Goal: Task Accomplishment & Management: Complete application form

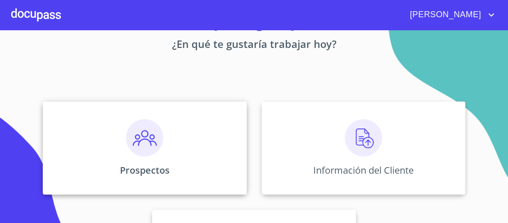
scroll to position [136, 0]
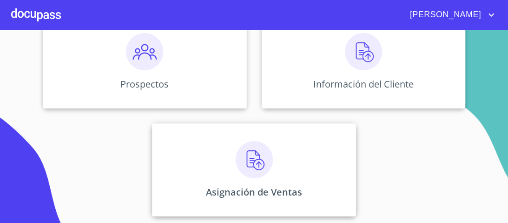
click at [250, 159] on img at bounding box center [254, 159] width 37 height 37
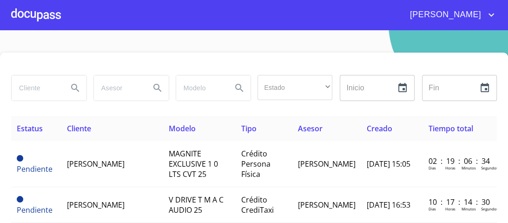
click at [48, 18] on div at bounding box center [36, 15] width 50 height 30
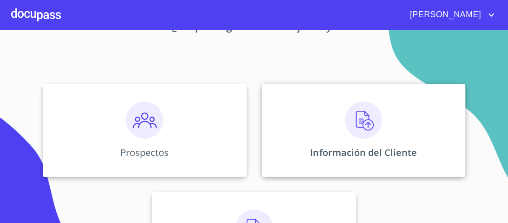
scroll to position [61, 0]
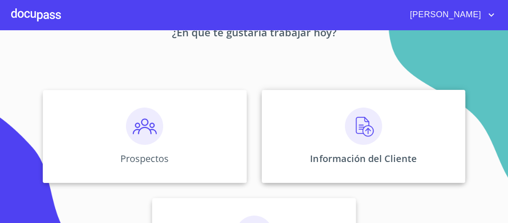
click at [359, 129] on img at bounding box center [363, 125] width 37 height 37
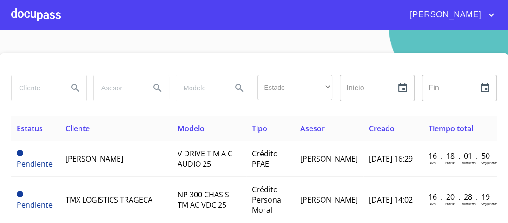
click at [39, 88] on input "search" at bounding box center [36, 87] width 49 height 25
type input "[PERSON_NAME]"
click at [71, 88] on icon "Search" at bounding box center [75, 88] width 8 height 8
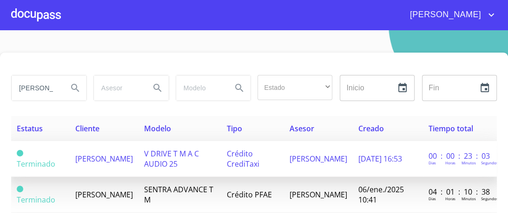
click at [197, 158] on span "V DRIVE T M A C AUDIO 25" at bounding box center [171, 158] width 55 height 20
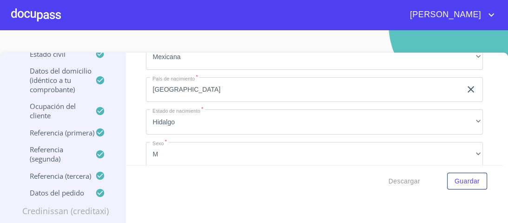
scroll to position [3247, 0]
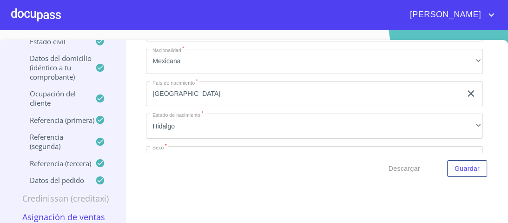
scroll to position [19, 0]
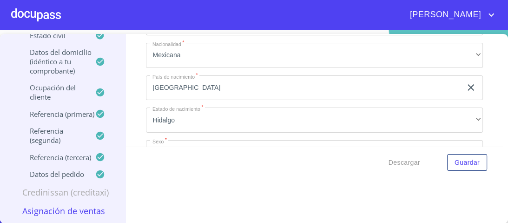
click at [343, 176] on div "Descargar Guardar" at bounding box center [315, 163] width 378 height 32
click at [463, 164] on span "Guardar" at bounding box center [467, 163] width 25 height 12
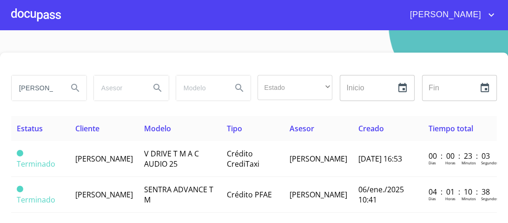
click at [52, 13] on div at bounding box center [36, 15] width 50 height 30
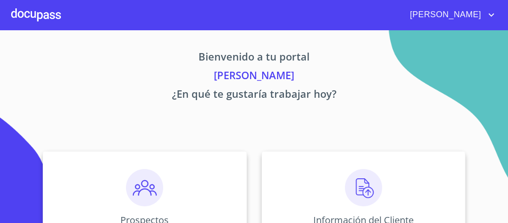
scroll to position [136, 0]
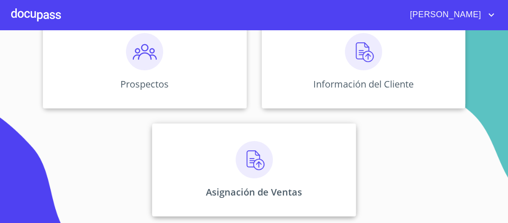
click at [250, 165] on img at bounding box center [254, 159] width 37 height 37
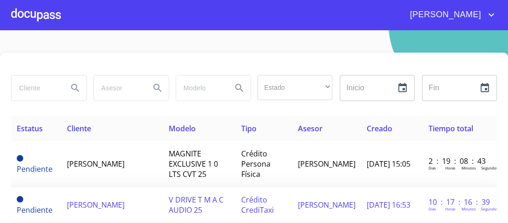
click at [182, 204] on span "V DRIVE T M A C AUDIO 25" at bounding box center [196, 204] width 55 height 20
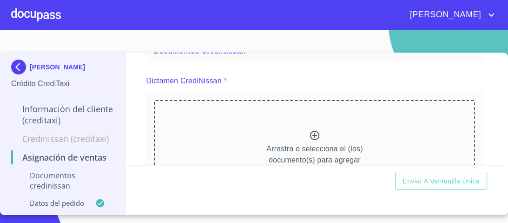
scroll to position [74, 0]
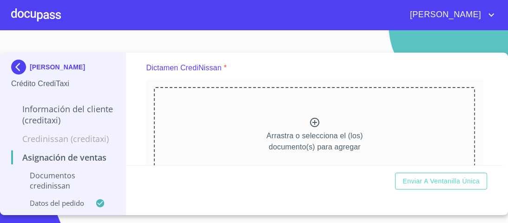
click at [312, 122] on icon at bounding box center [314, 122] width 9 height 9
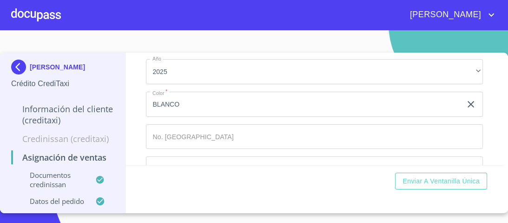
scroll to position [558, 0]
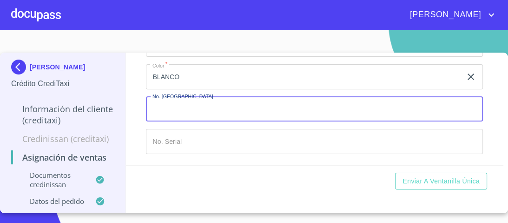
click at [167, 110] on input "Marca   *" at bounding box center [314, 109] width 337 height 25
type input "149430"
click at [176, 142] on input "Marca   *" at bounding box center [314, 141] width 337 height 25
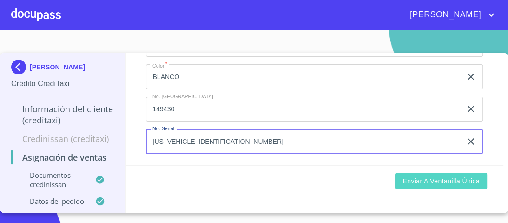
type input "[US_VEHICLE_IDENTIFICATION_NUMBER]"
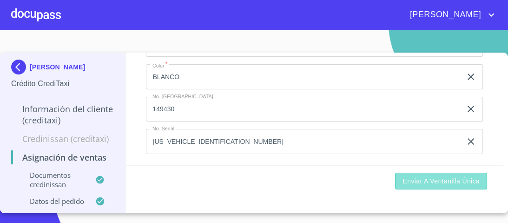
click at [448, 179] on span "Enviar a Ventanilla única" at bounding box center [441, 181] width 77 height 12
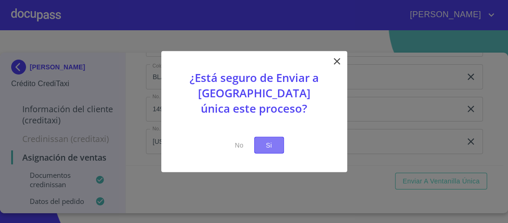
click at [266, 146] on span "Si" at bounding box center [269, 145] width 15 height 12
